Goal: Information Seeking & Learning: Learn about a topic

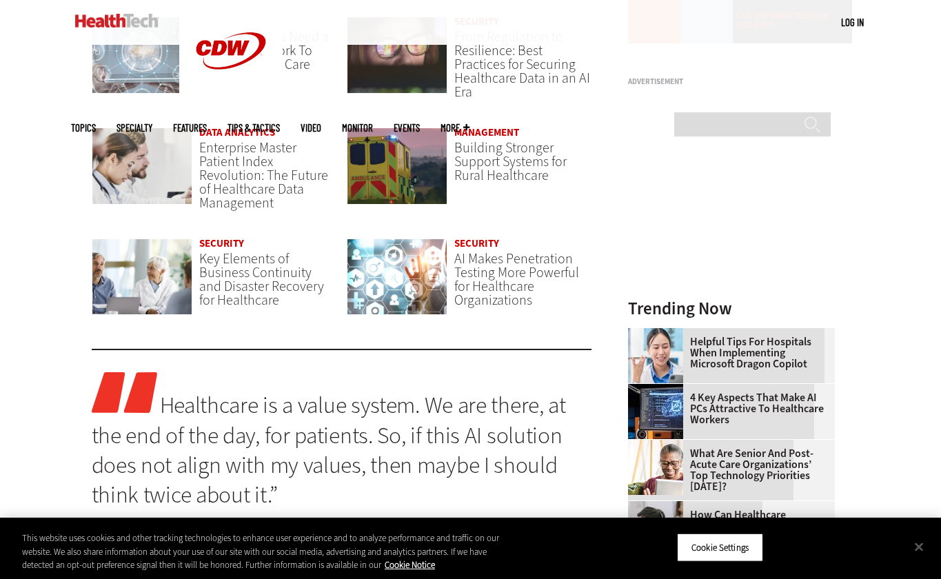
scroll to position [1074, 0]
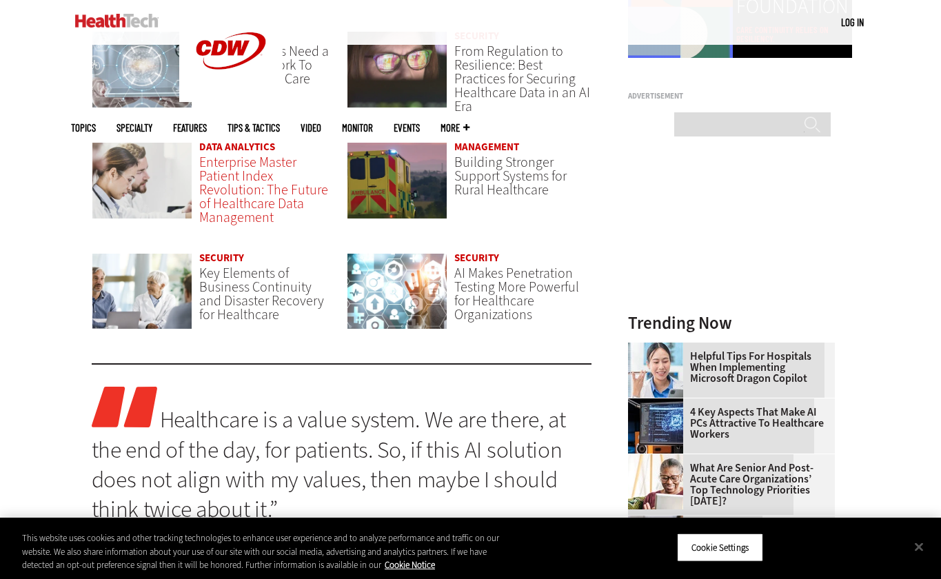
click at [256, 221] on span "Enterprise Master Patient Index Revolution: The Future of Healthcare Data Manag…" at bounding box center [263, 190] width 129 height 74
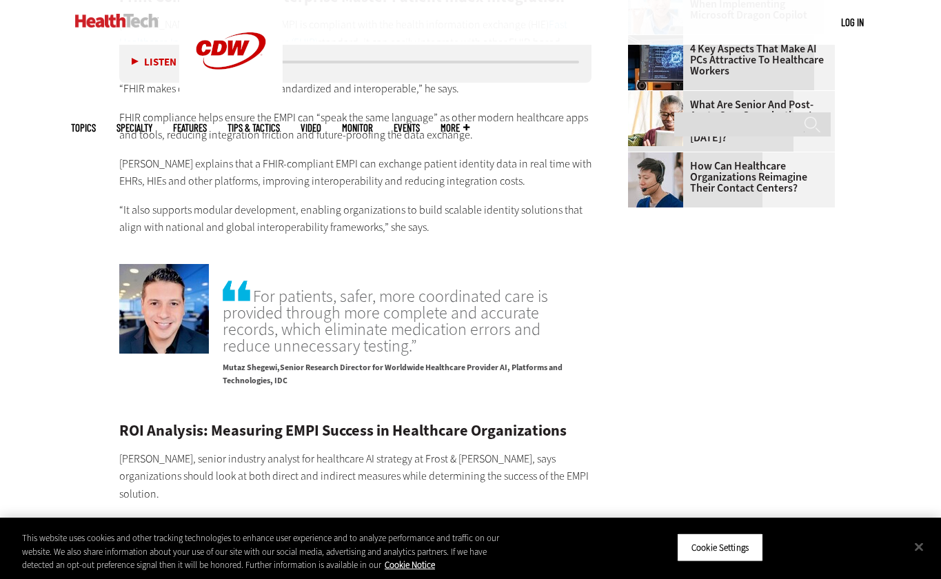
scroll to position [1964, 0]
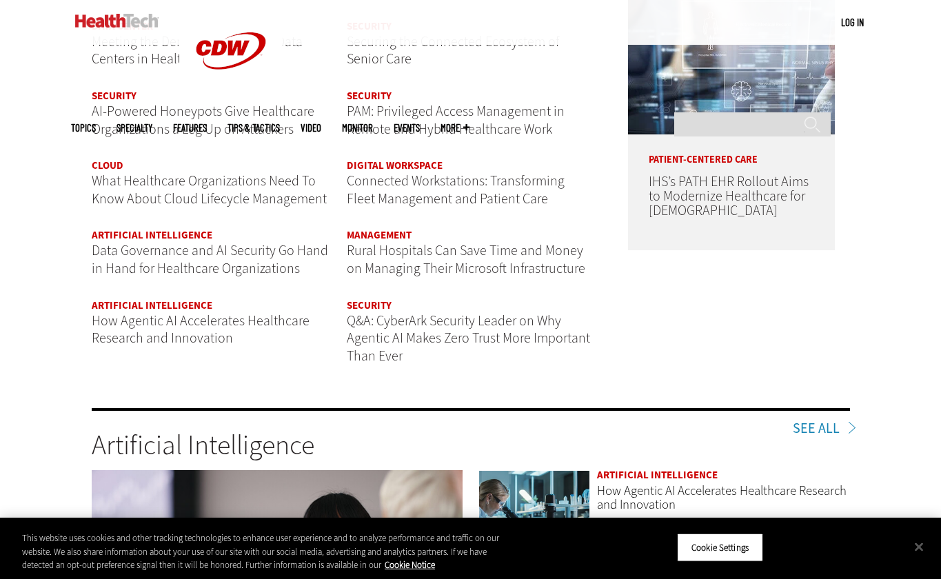
scroll to position [1708, 0]
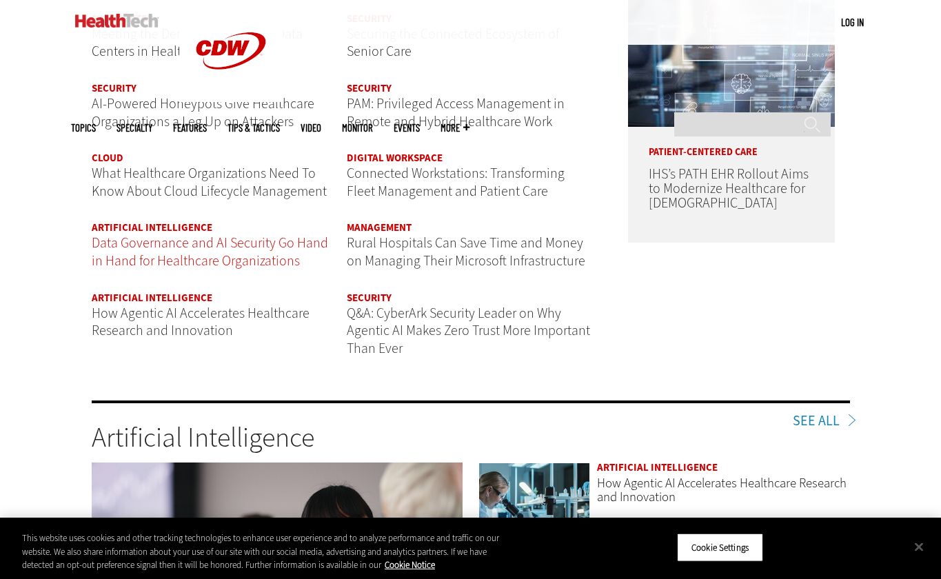
click at [248, 259] on span "Data Governance and AI Security Go Hand in Hand for Healthcare Organizations" at bounding box center [210, 252] width 236 height 37
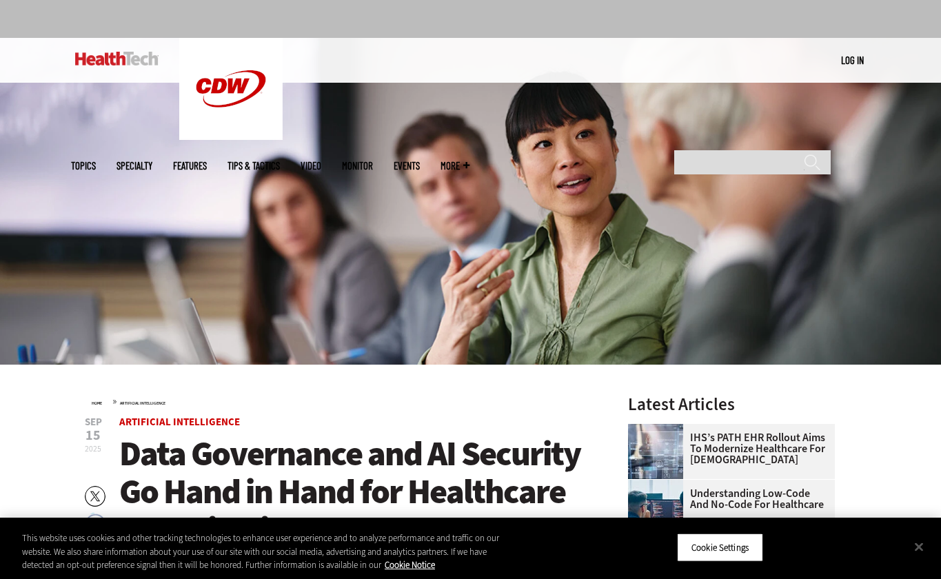
scroll to position [68, 0]
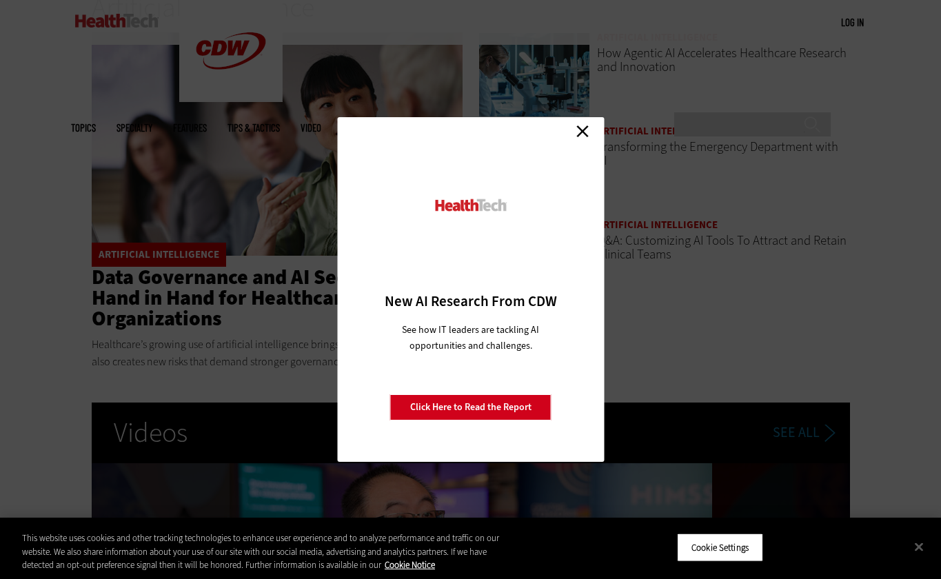
scroll to position [2139, 0]
click at [586, 135] on link "Close" at bounding box center [582, 131] width 21 height 21
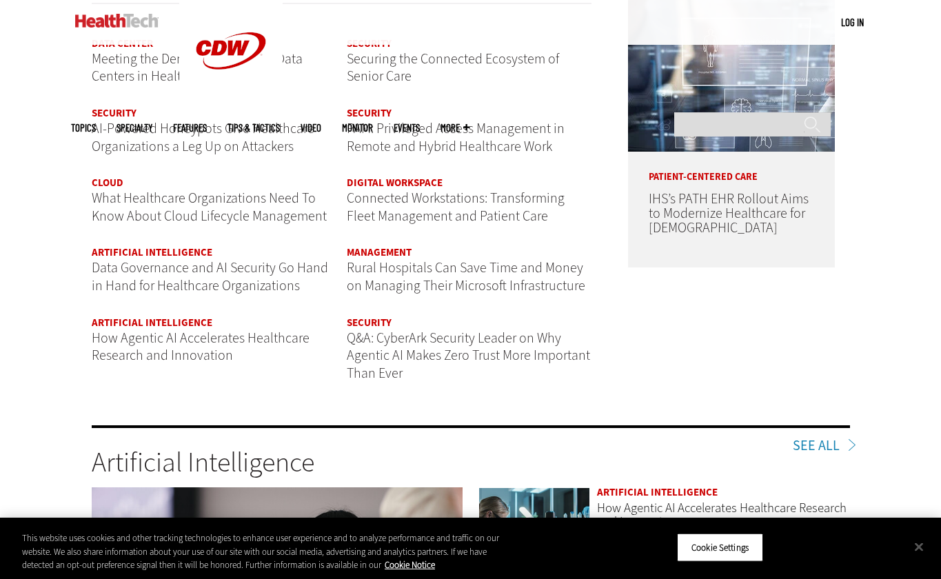
scroll to position [1680, 0]
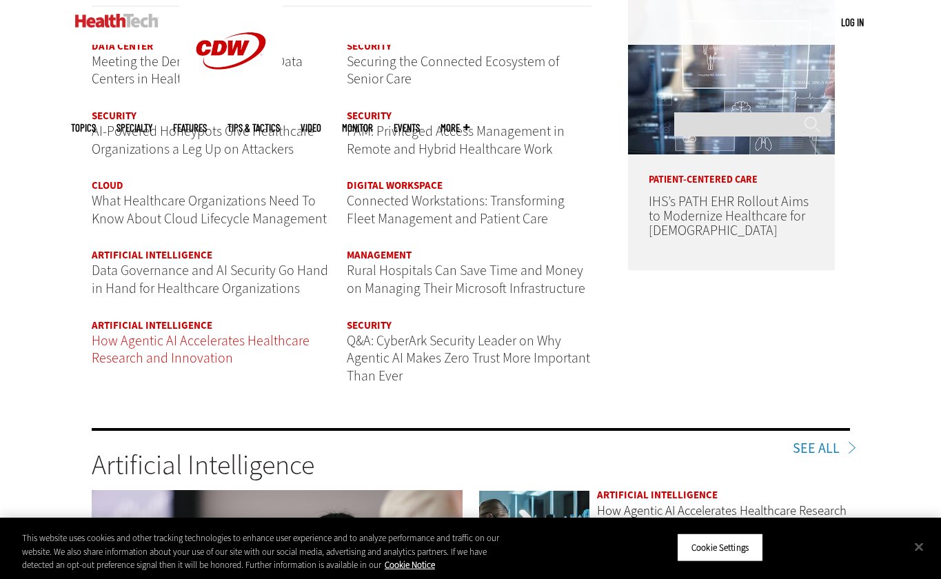
click at [185, 351] on span "How Agentic AI Accelerates Healthcare Research and Innovation" at bounding box center [201, 350] width 218 height 37
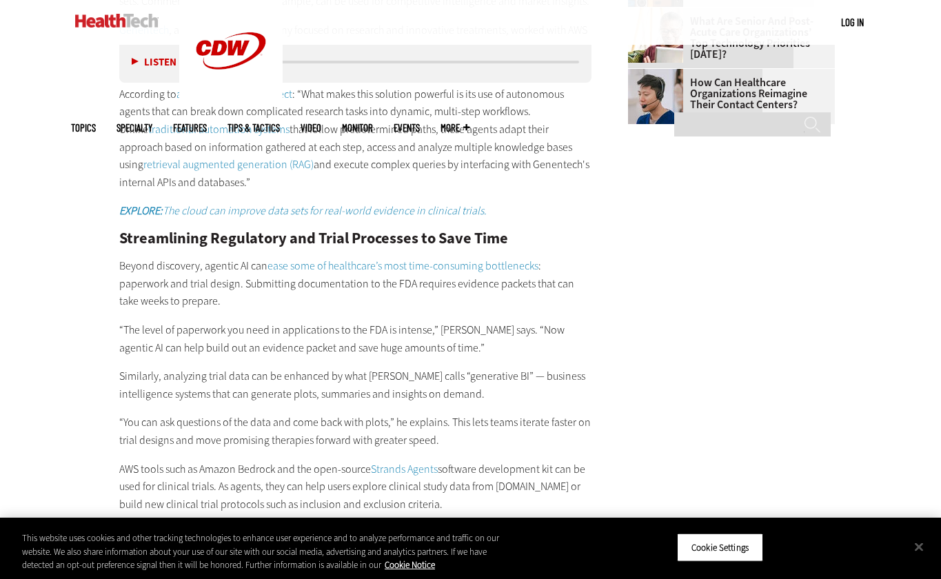
scroll to position [1724, 0]
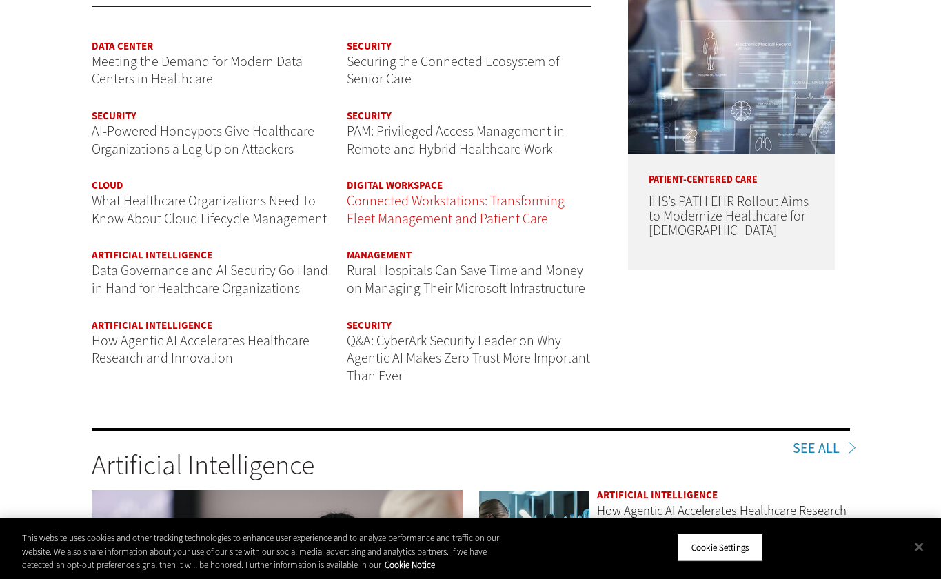
click at [414, 219] on span "Connected Workstations: Transforming Fleet Management and Patient Care" at bounding box center [456, 210] width 218 height 37
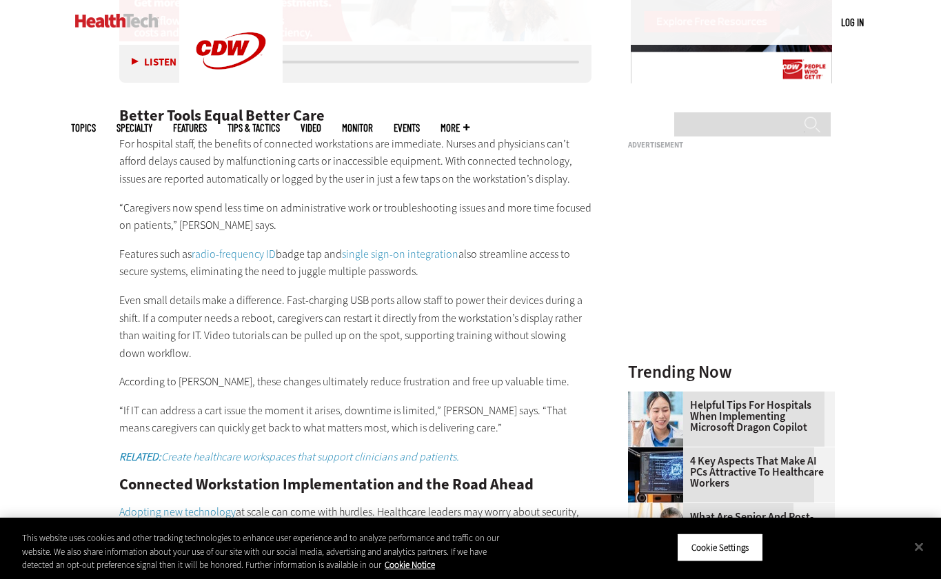
scroll to position [1547, 0]
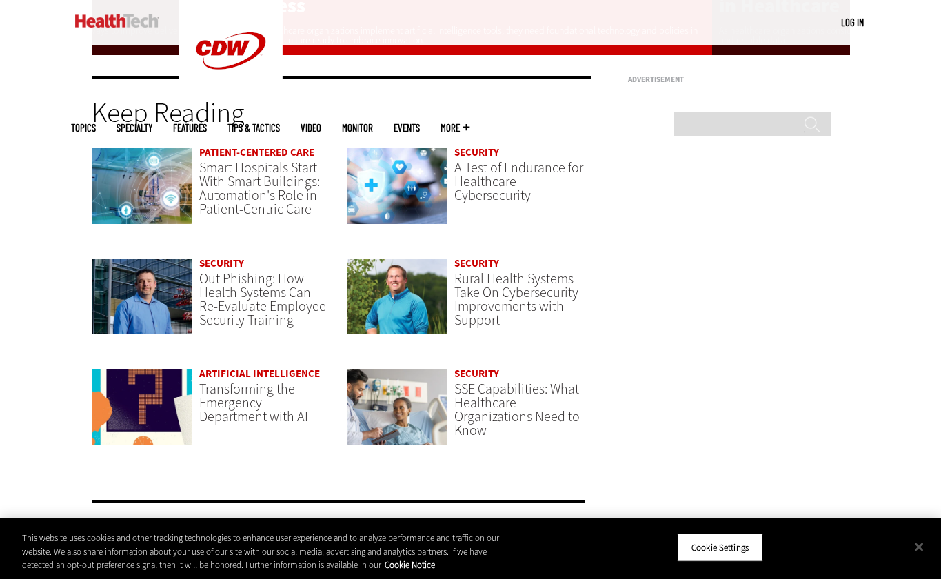
scroll to position [2815, 0]
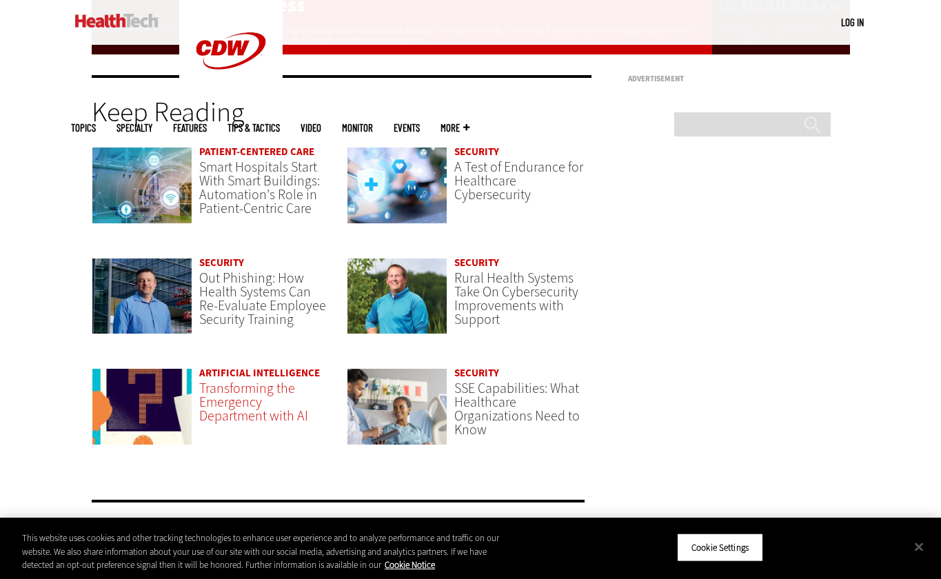
click at [236, 400] on link "Transforming the Emergency Department with AI" at bounding box center [253, 402] width 109 height 46
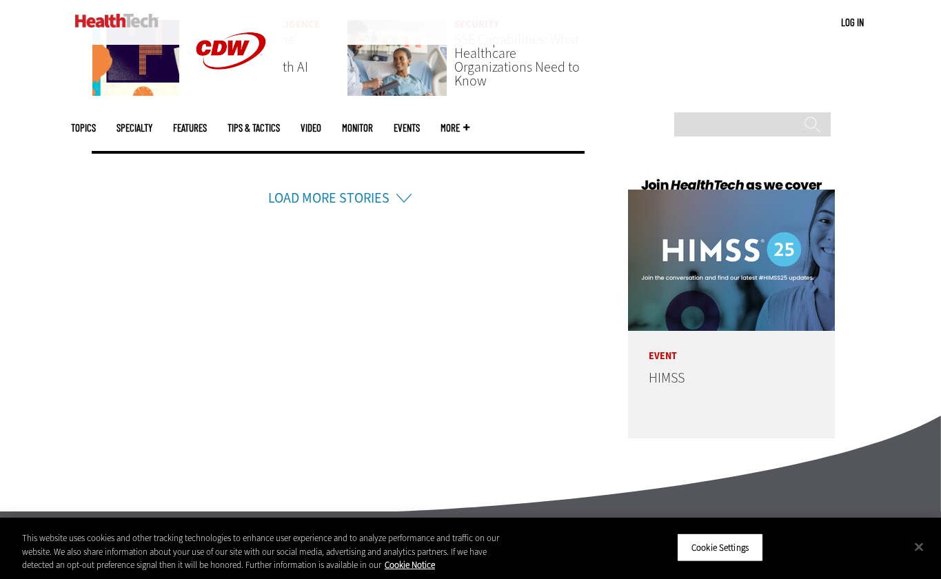
scroll to position [3164, 0]
click at [343, 203] on link "Load More Stories" at bounding box center [328, 197] width 121 height 19
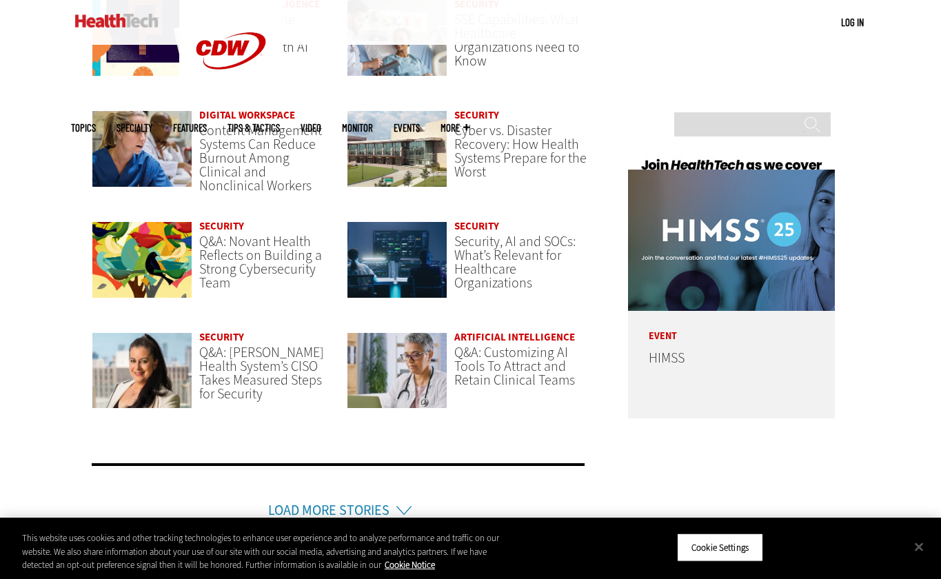
scroll to position [3184, 0]
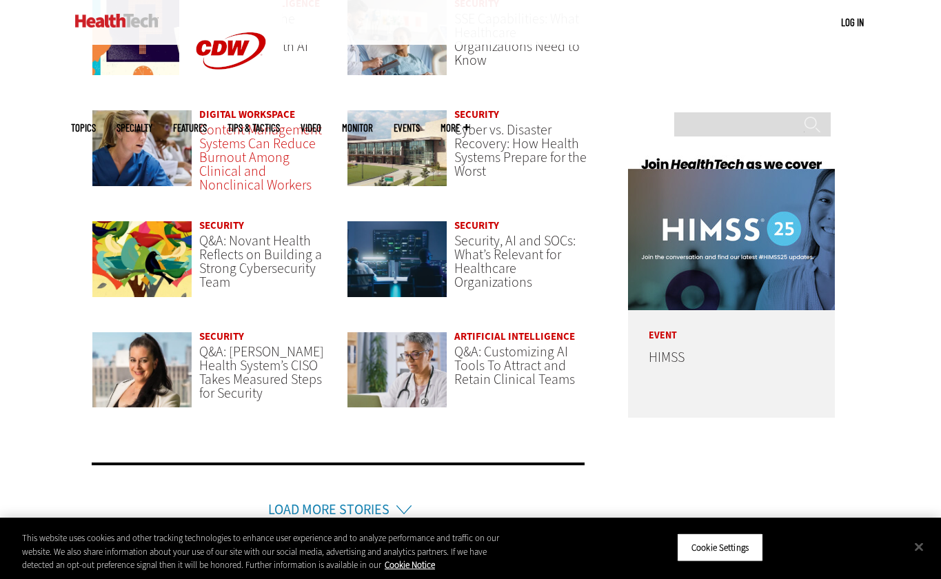
click at [279, 186] on span "Content Management Systems Can Reduce Burnout Among Clinical and Nonclinical Wo…" at bounding box center [260, 158] width 123 height 74
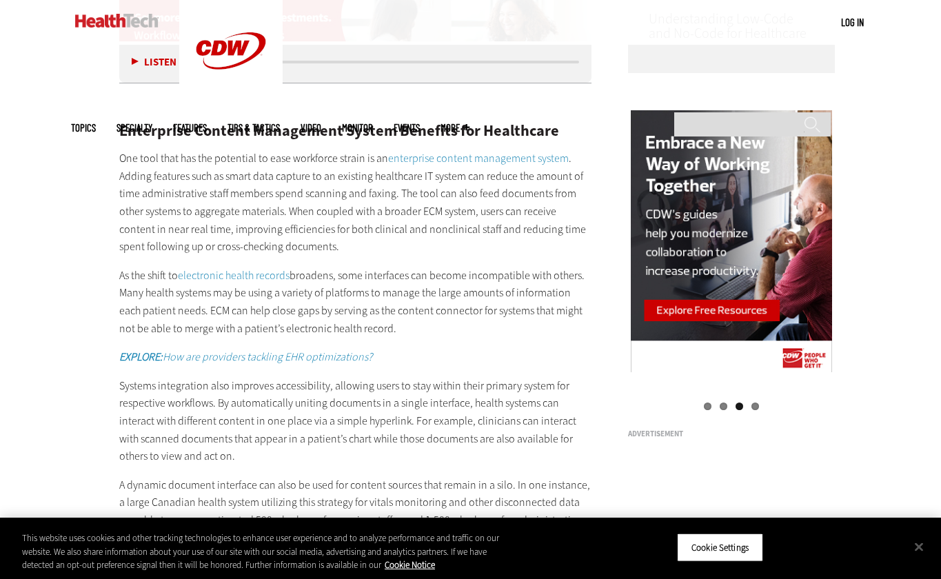
scroll to position [1262, 0]
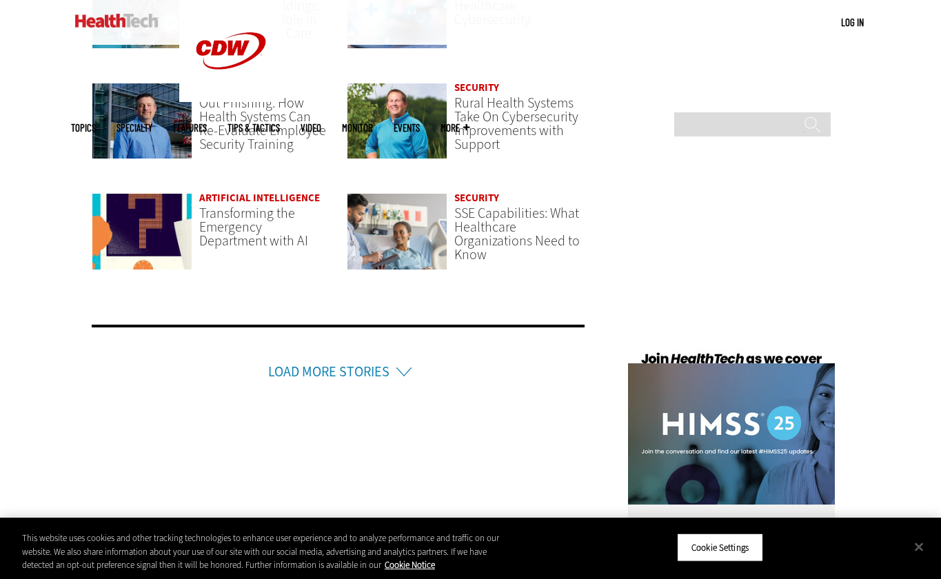
scroll to position [2990, 0]
click at [372, 375] on link "Load More Stories" at bounding box center [328, 371] width 121 height 19
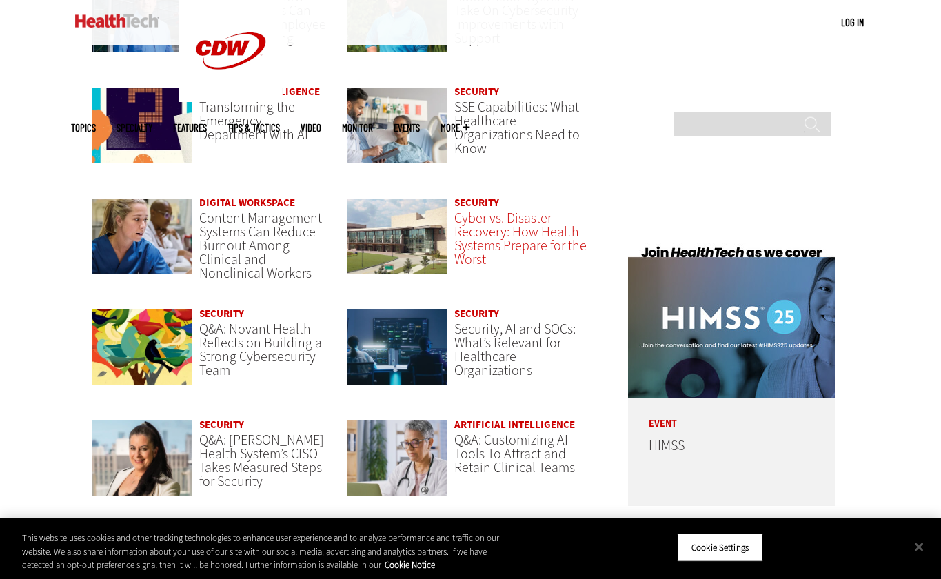
scroll to position [3136, 0]
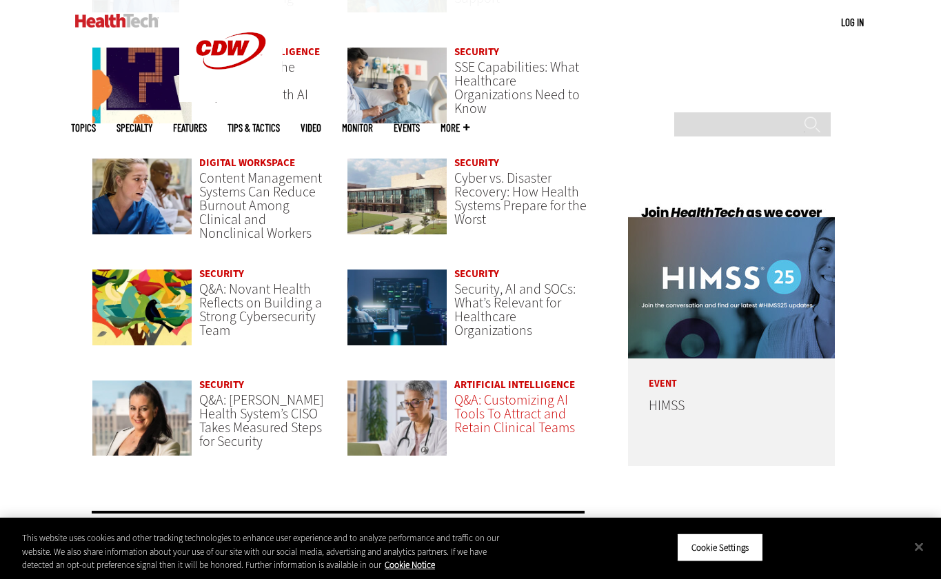
click at [488, 401] on link "Q&A: Customizing AI Tools To Attract and Retain Clinical Teams" at bounding box center [514, 414] width 121 height 46
